Goal: Information Seeking & Learning: Learn about a topic

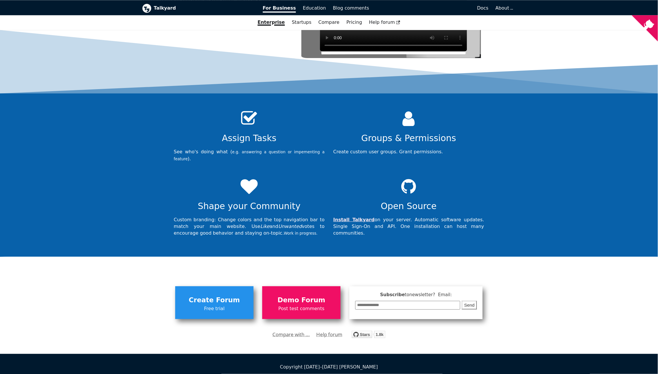
scroll to position [1878, 0]
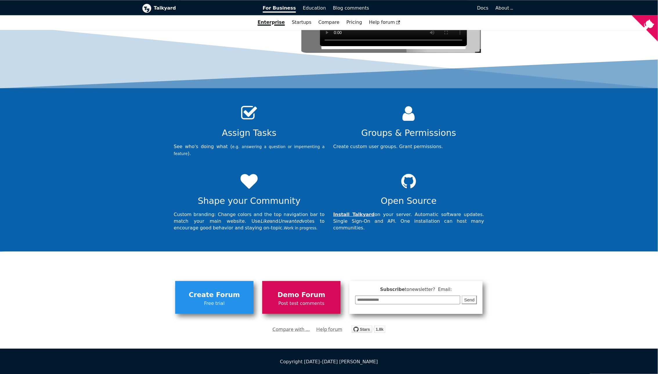
click at [297, 290] on span "Demo Forum" at bounding box center [301, 294] width 73 height 11
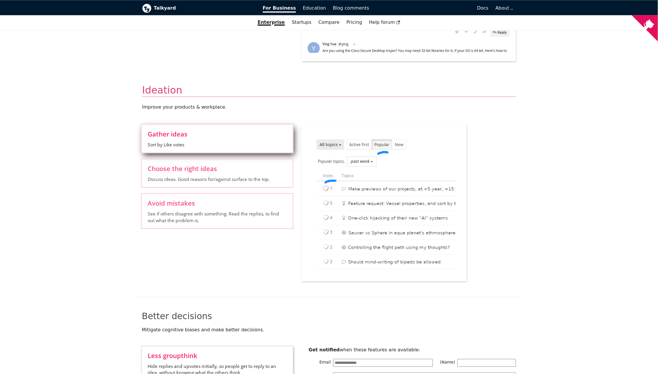
scroll to position [0, 0]
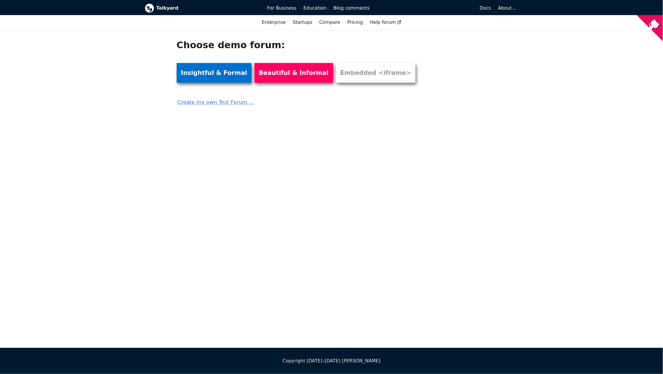
drag, startPoint x: 212, startPoint y: 81, endPoint x: 217, endPoint y: 82, distance: 5.3
click at [293, 79] on link "Beautiful & Informal" at bounding box center [293, 73] width 79 height 20
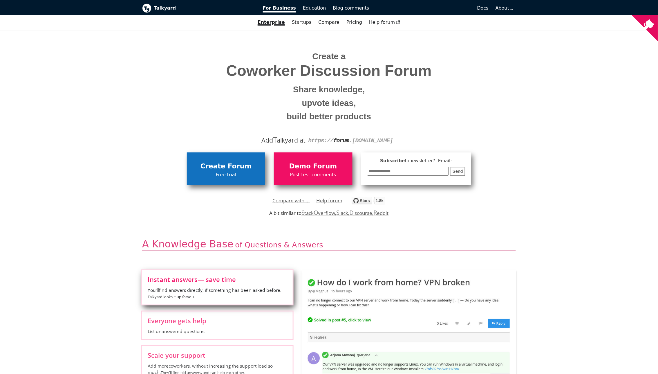
click at [233, 160] on link "Create Forum Free trial" at bounding box center [226, 168] width 78 height 32
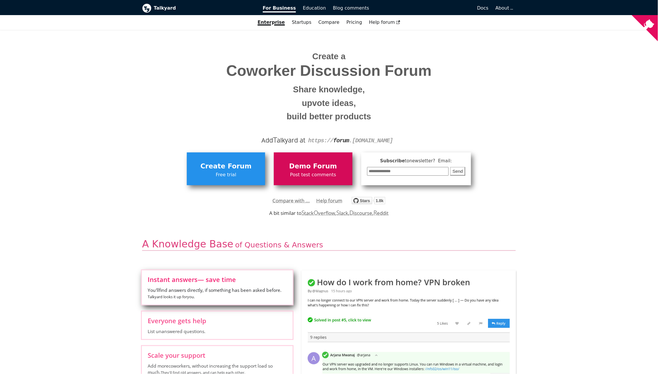
click at [313, 173] on span "Post test comments" at bounding box center [313, 175] width 73 height 8
click at [348, 23] on link "Pricing" at bounding box center [354, 22] width 23 height 10
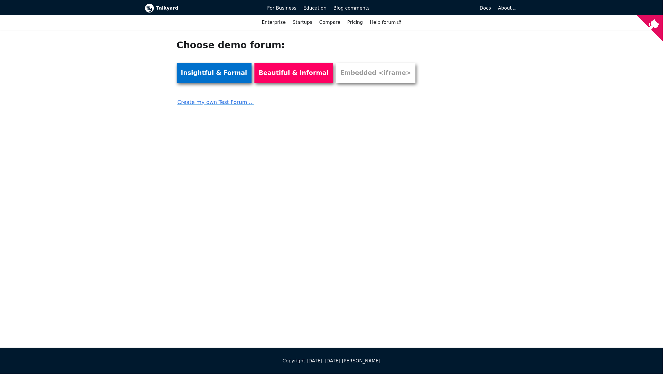
click at [197, 77] on link "Insightful & Formal" at bounding box center [214, 73] width 75 height 20
